Goal: Task Accomplishment & Management: Manage account settings

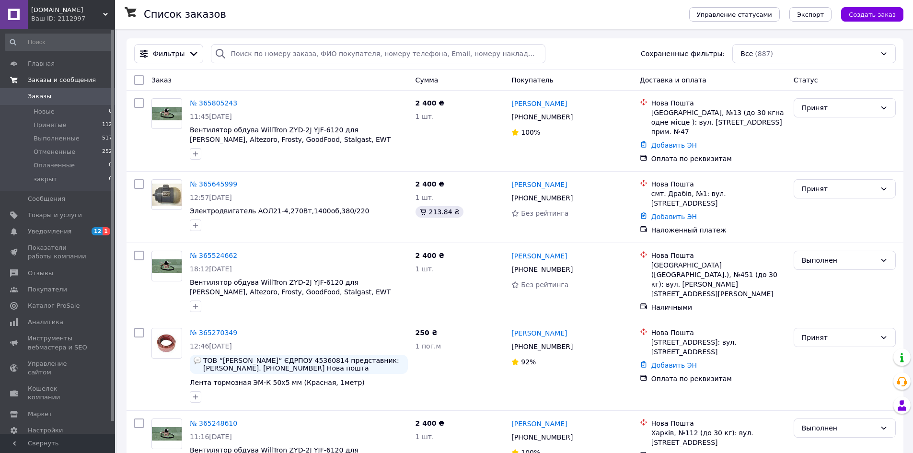
click at [50, 79] on span "Заказы и сообщения" at bounding box center [62, 80] width 68 height 9
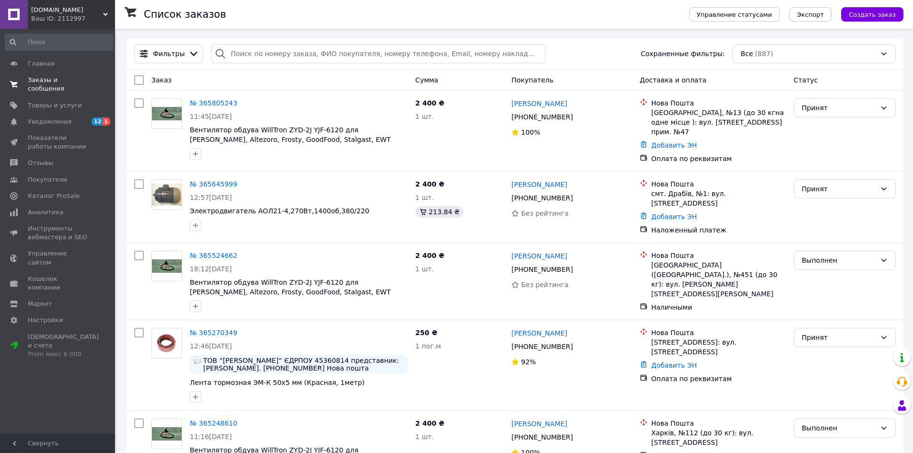
click at [63, 81] on span "Заказы и сообщения" at bounding box center [58, 84] width 61 height 17
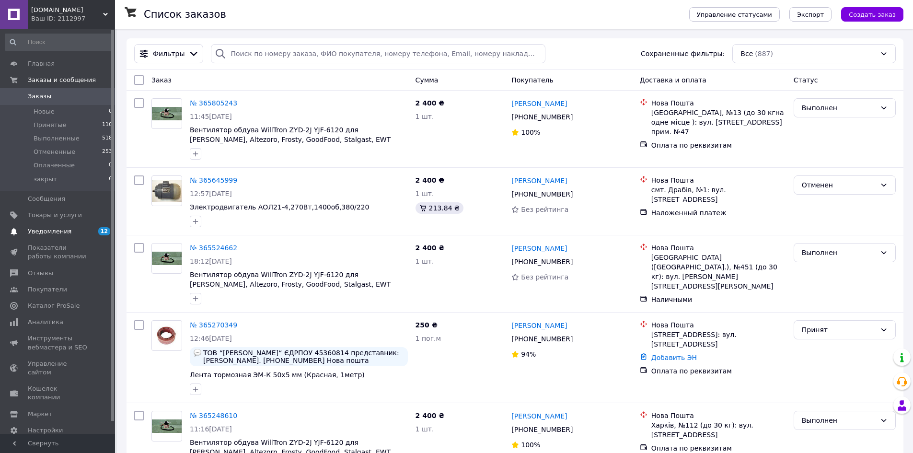
click at [82, 232] on span "Уведомления" at bounding box center [58, 231] width 61 height 9
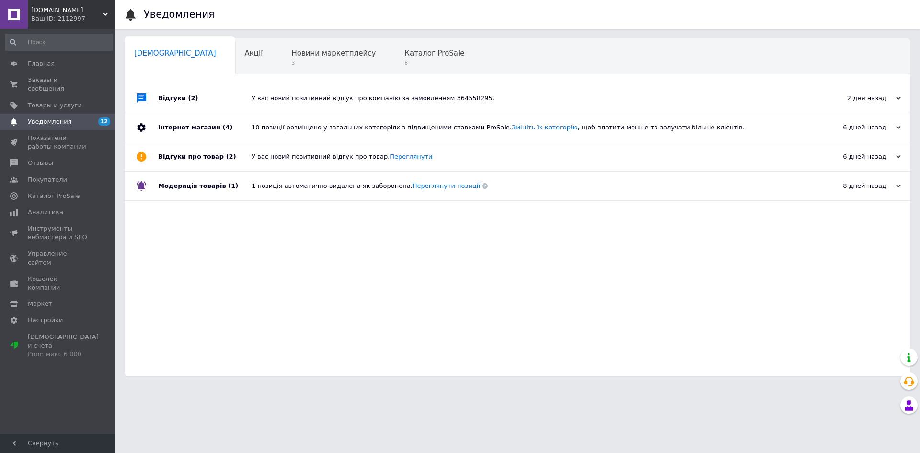
click at [332, 93] on div "У вас новий позитивний відгук про компанію за замовленням 364558295." at bounding box center [529, 98] width 554 height 29
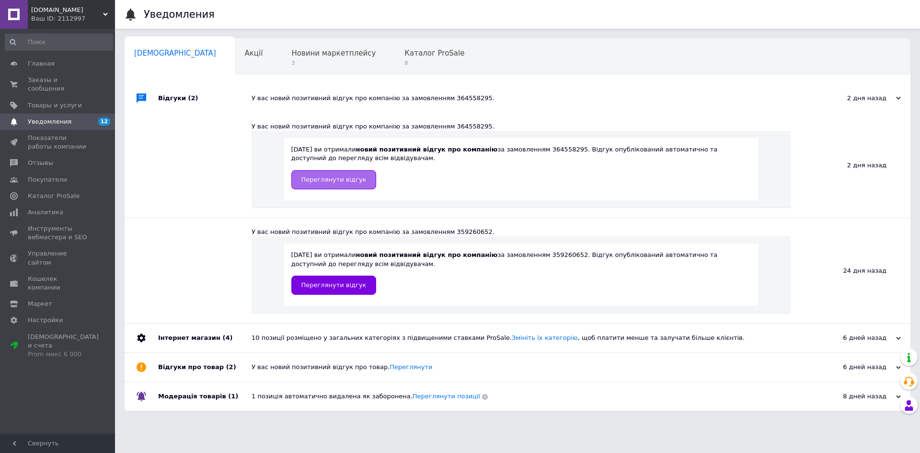
click at [347, 179] on span "Переглянути відгук" at bounding box center [333, 179] width 65 height 7
click at [325, 293] on link "Переглянути відгук" at bounding box center [333, 285] width 85 height 19
click at [81, 117] on span "Уведомления" at bounding box center [58, 121] width 61 height 9
click at [235, 338] on div "Інтернет магазин (4)" at bounding box center [204, 338] width 93 height 29
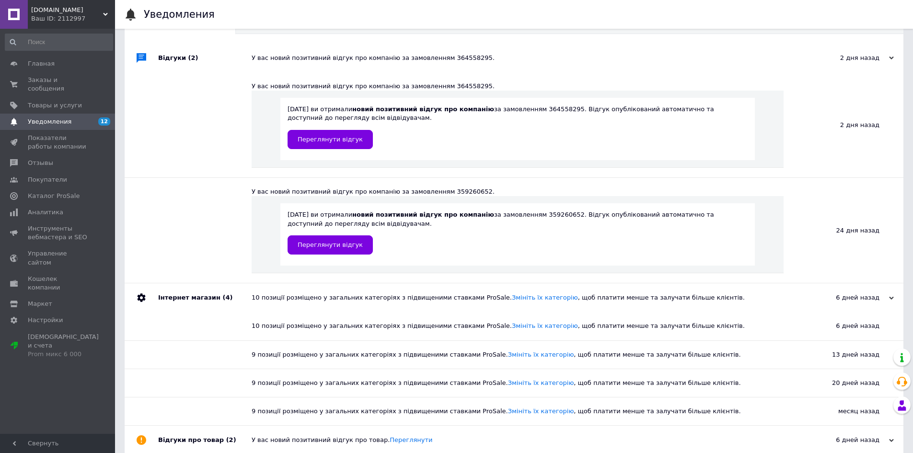
scroll to position [82, 0]
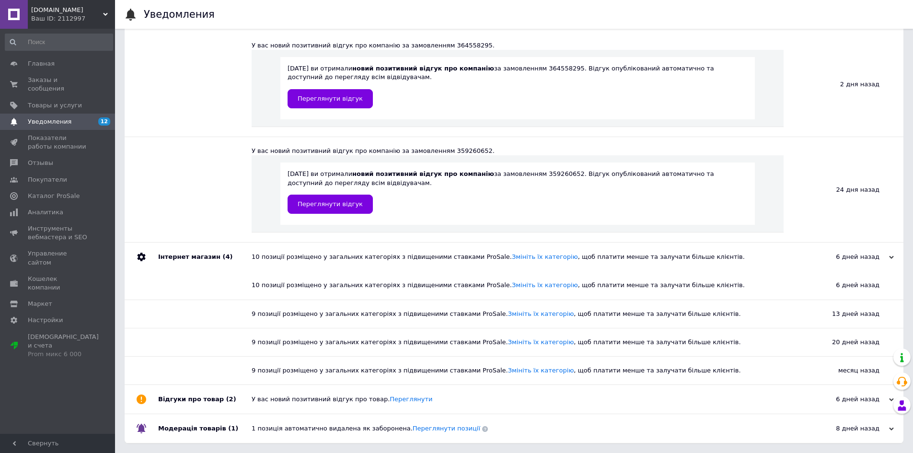
click at [304, 406] on div "У вас новий позитивний відгук про товар. [GEOGRAPHIC_DATA]" at bounding box center [525, 399] width 546 height 29
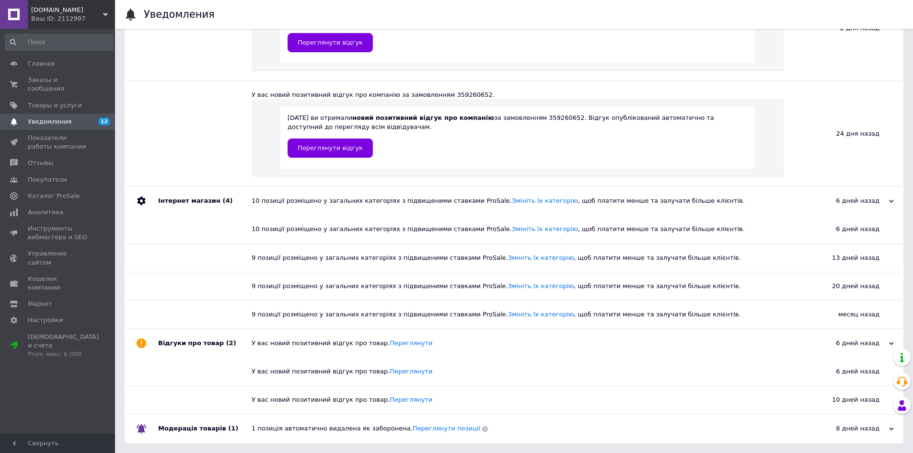
scroll to position [139, 0]
click at [325, 427] on div "1 позиція автоматично видалена як заборонена. Переглянути позиції" at bounding box center [525, 428] width 546 height 9
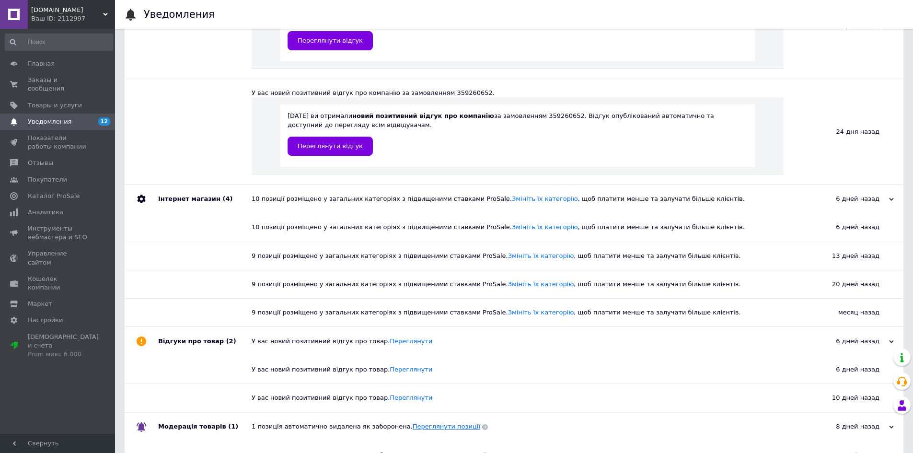
click at [417, 429] on link "Переглянути позиції" at bounding box center [447, 426] width 68 height 7
